Goal: Task Accomplishment & Management: Manage account settings

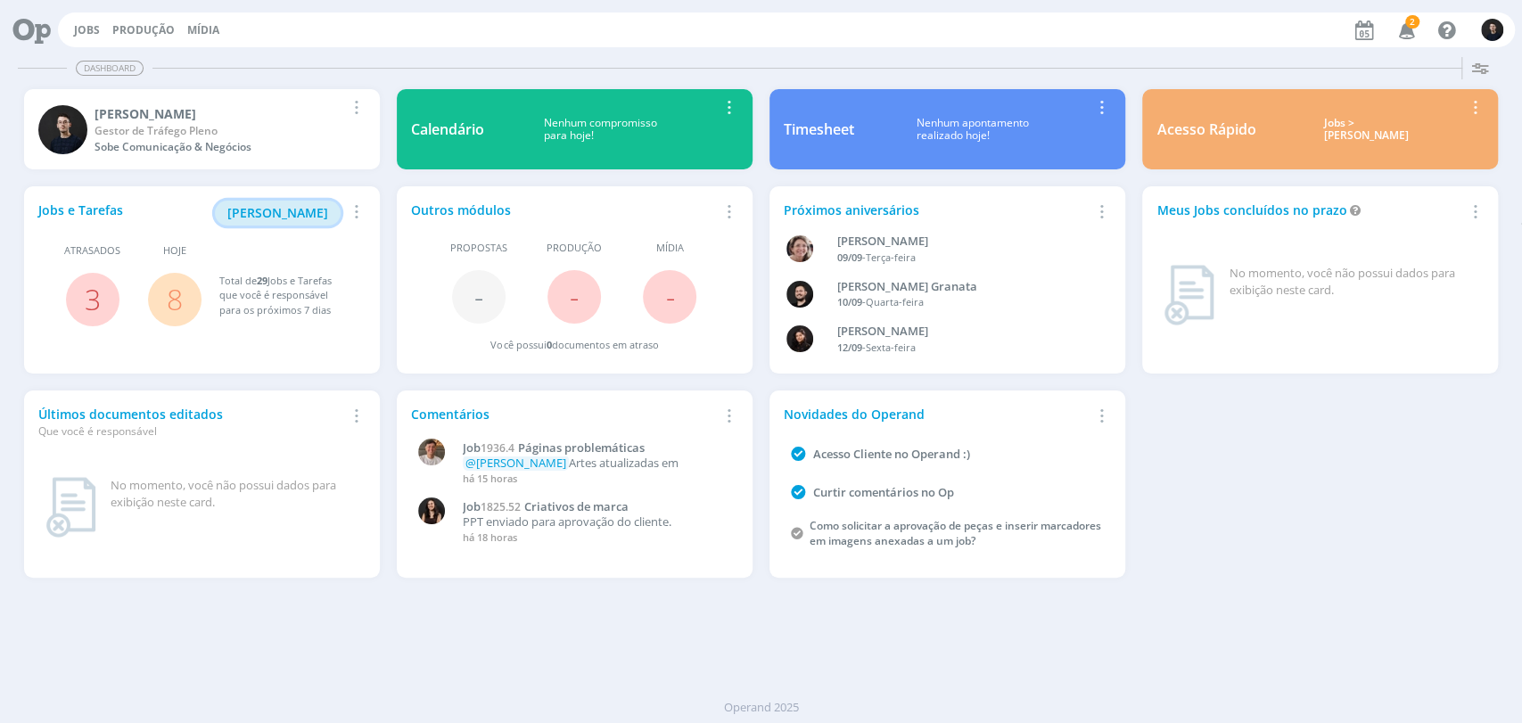
click at [292, 205] on span "[PERSON_NAME]" at bounding box center [277, 212] width 101 height 17
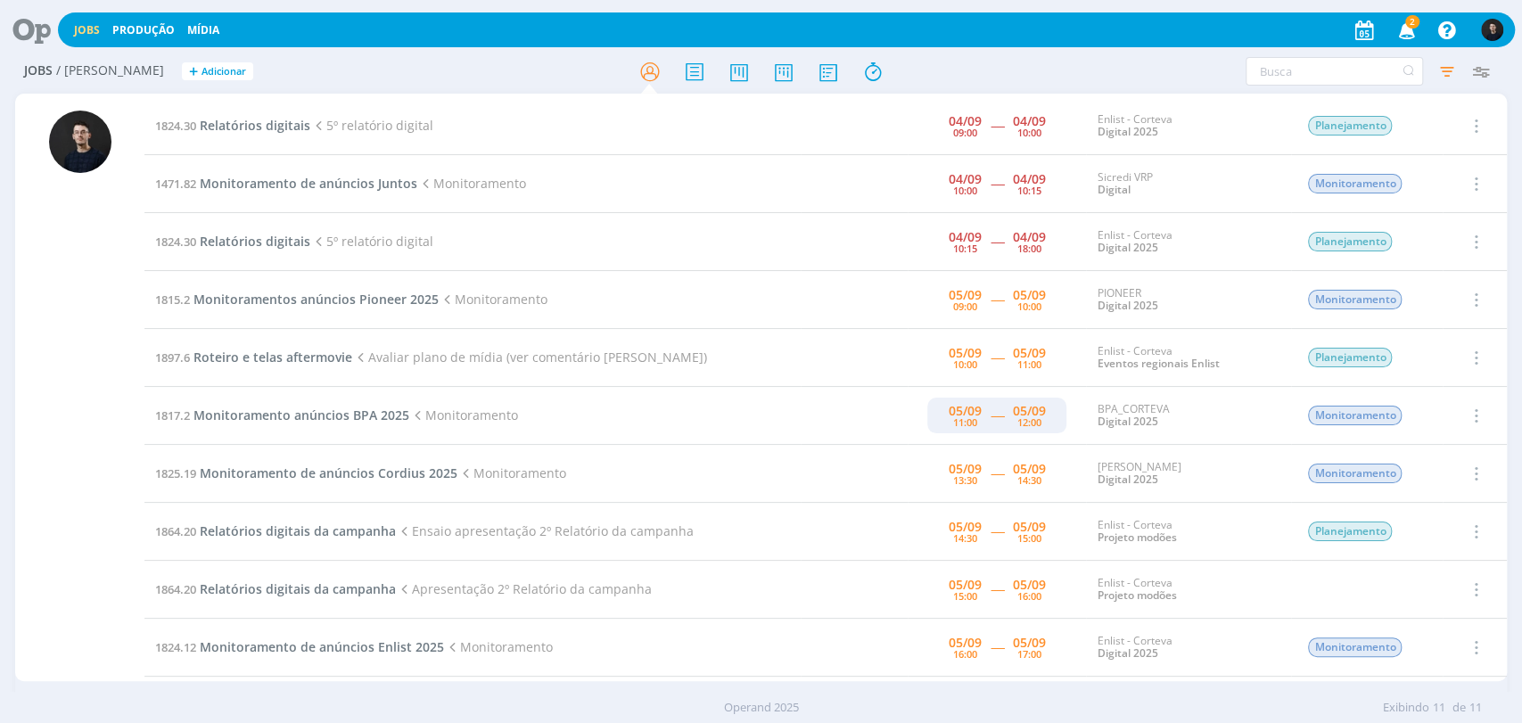
scroll to position [74, 0]
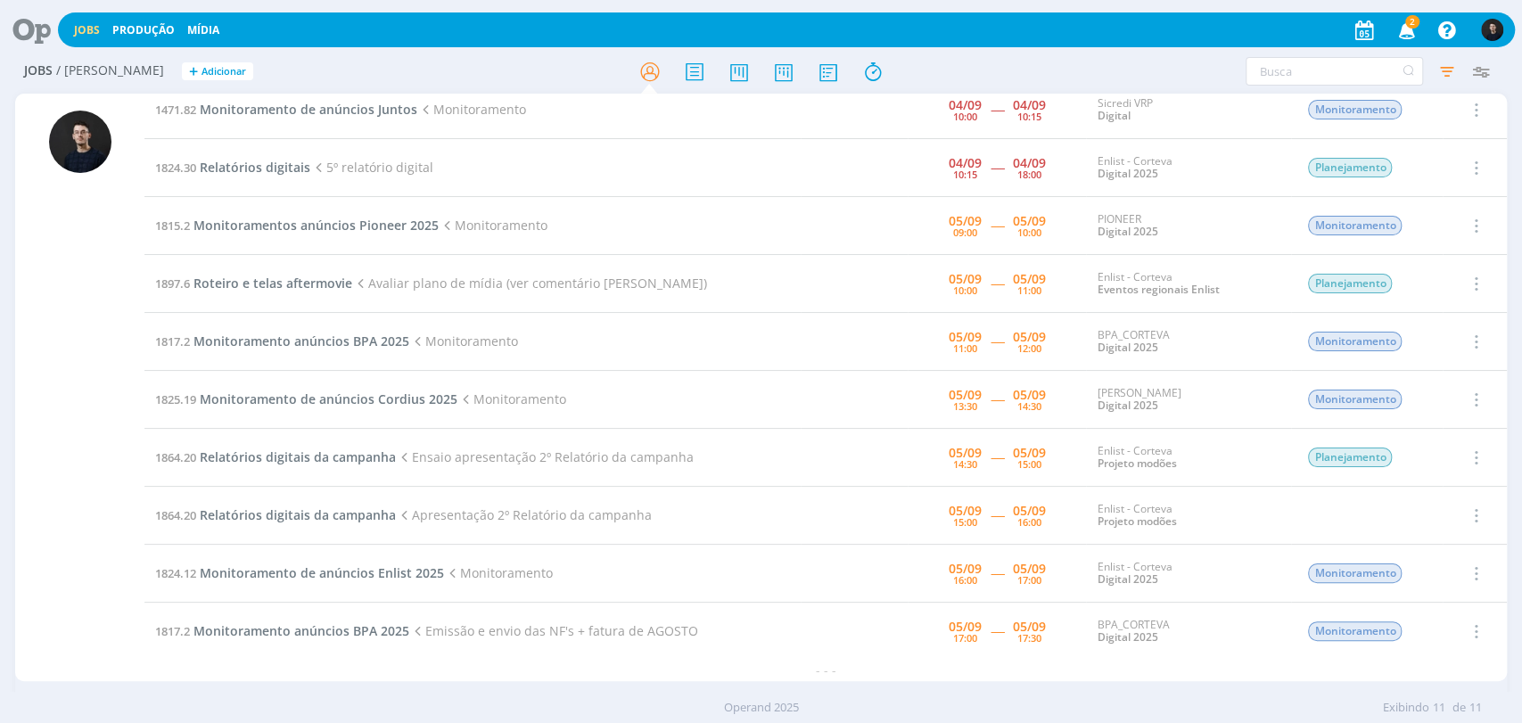
drag, startPoint x: 1058, startPoint y: 654, endPoint x: 847, endPoint y: 603, distance: 217.3
click at [847, 603] on tr "1817.2 Monitoramento anúncios BPA 2025 Emissão e envio das NF's + fatura de [DA…" at bounding box center [825, 632] width 1362 height 58
click at [849, 574] on td at bounding box center [854, 574] width 107 height 58
drag, startPoint x: 699, startPoint y: 634, endPoint x: 159, endPoint y: 637, distance: 540.3
click at [159, 637] on td "1817.2 Monitoramento anúncios BPA 2025 Emissão e envio das NF's + fatura de AGO…" at bounding box center [472, 632] width 656 height 58
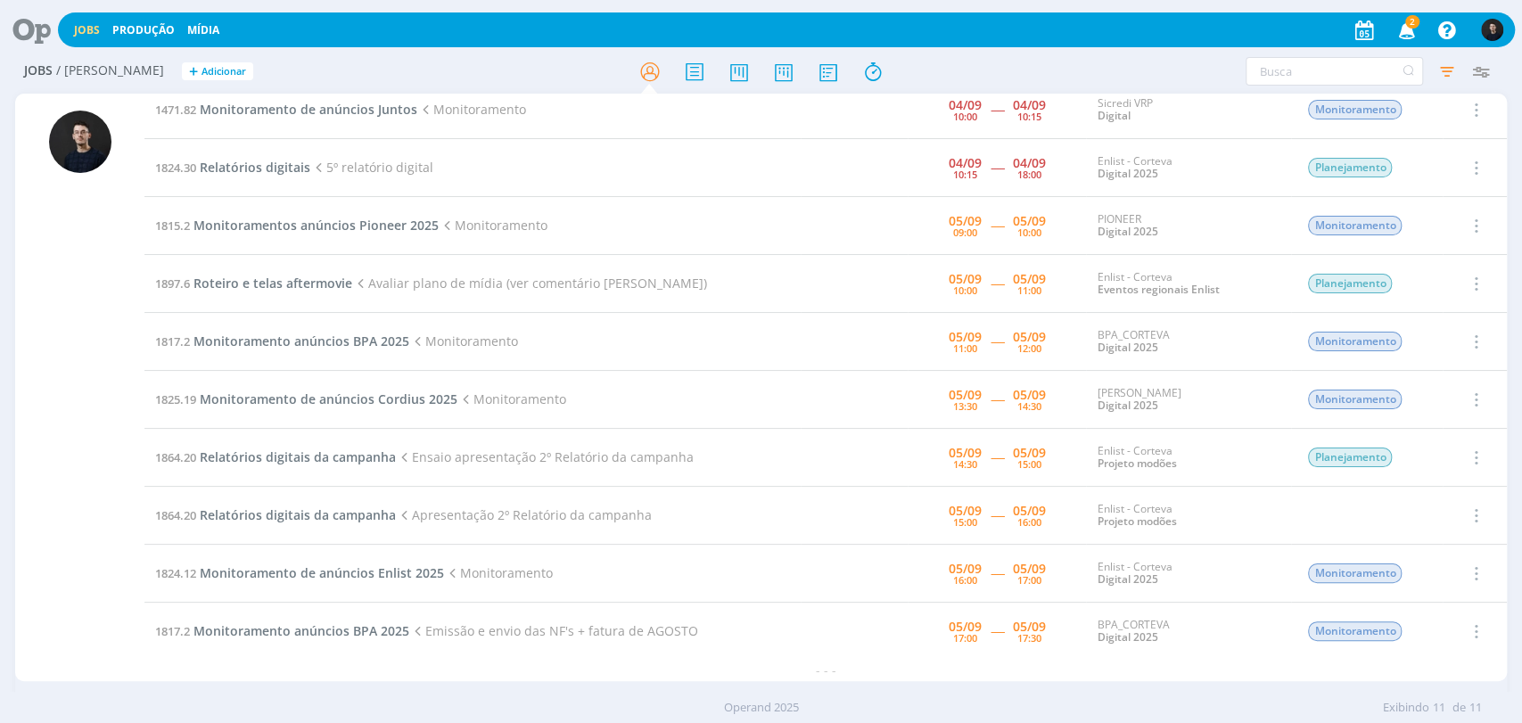
click at [135, 615] on div at bounding box center [79, 389] width 129 height 584
